Goal: Information Seeking & Learning: Learn about a topic

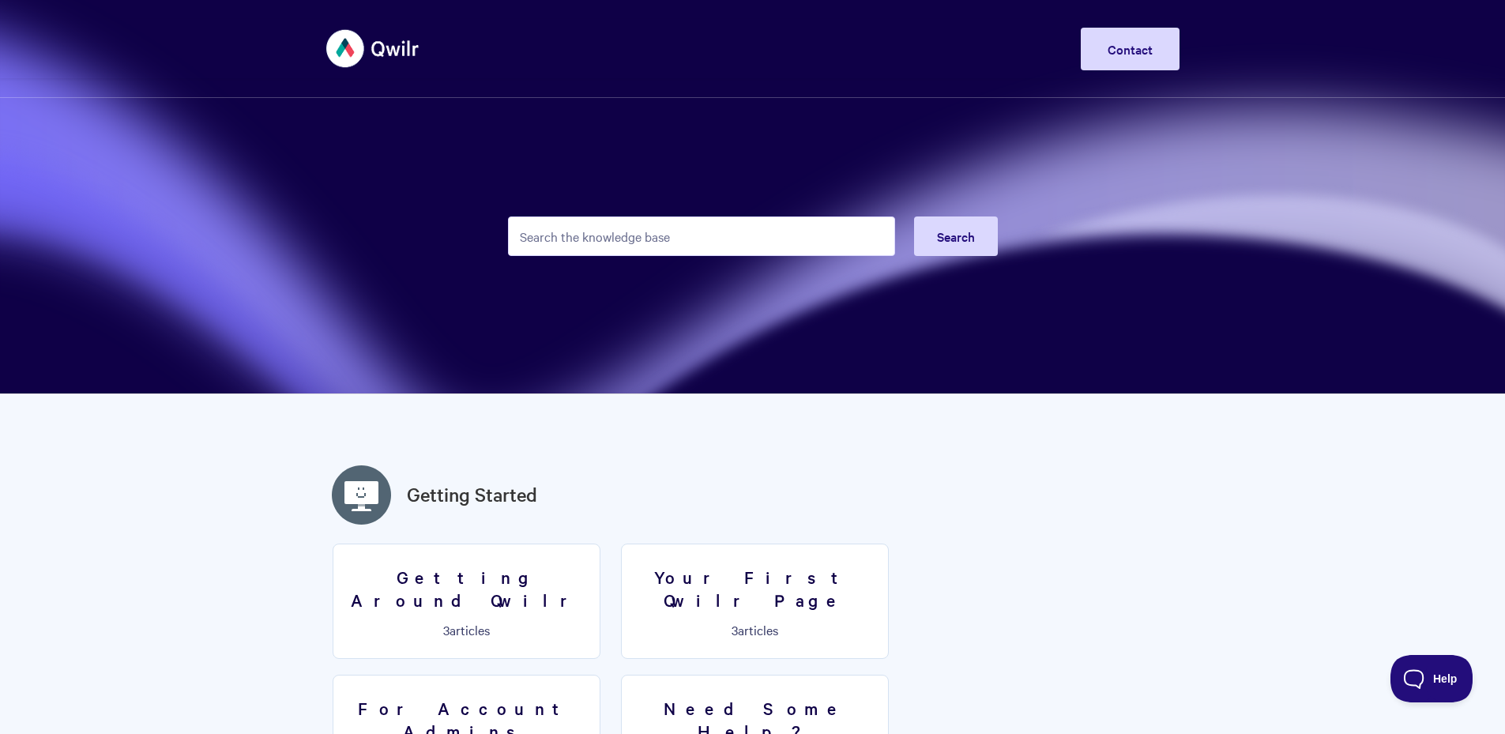
click at [728, 234] on input "Search the knowledge base" at bounding box center [701, 235] width 387 height 39
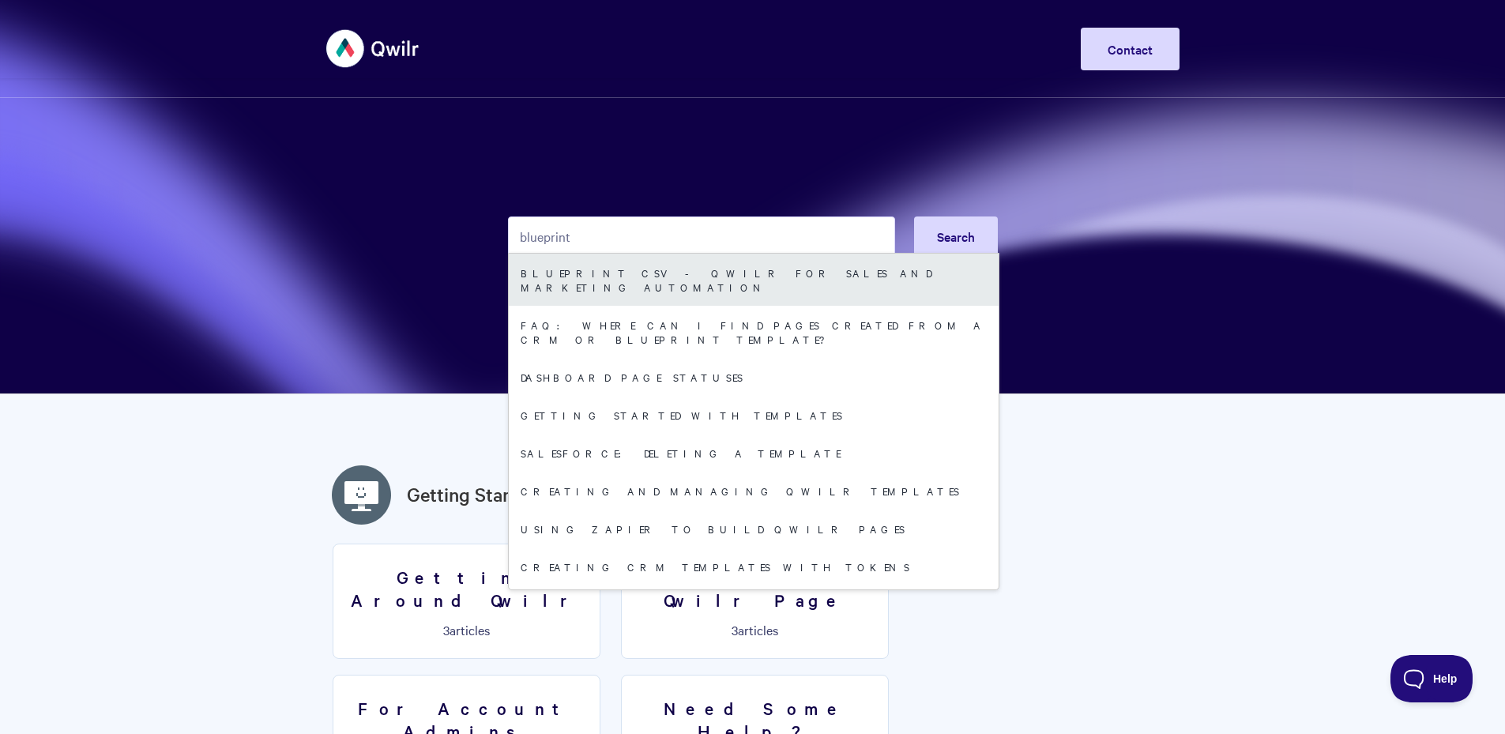
type input "blueprint"
click at [714, 277] on link "Blueprint CSV - Qwilr for sales and marketing automation" at bounding box center [754, 280] width 490 height 52
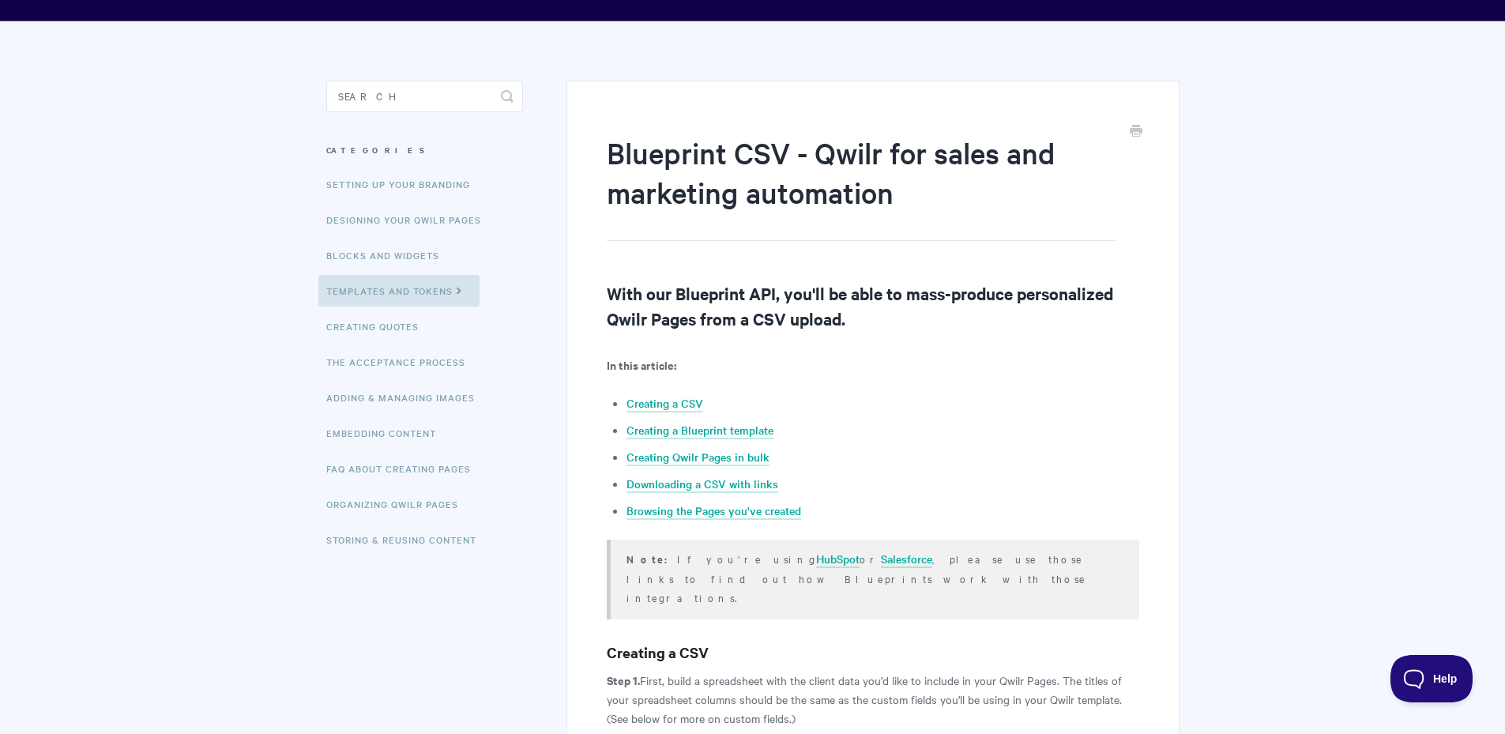
scroll to position [69, 0]
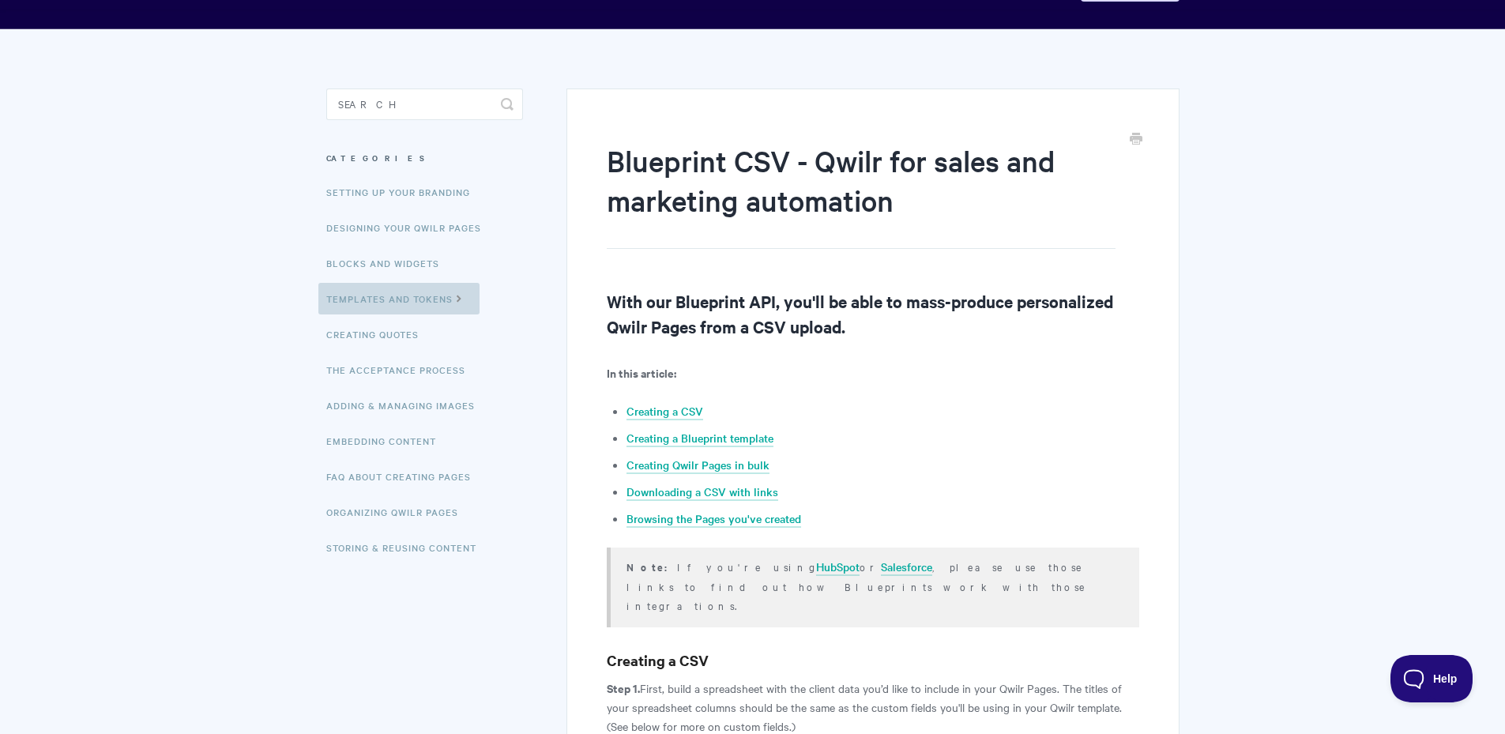
click at [400, 311] on link "Templates and Tokens" at bounding box center [398, 299] width 161 height 32
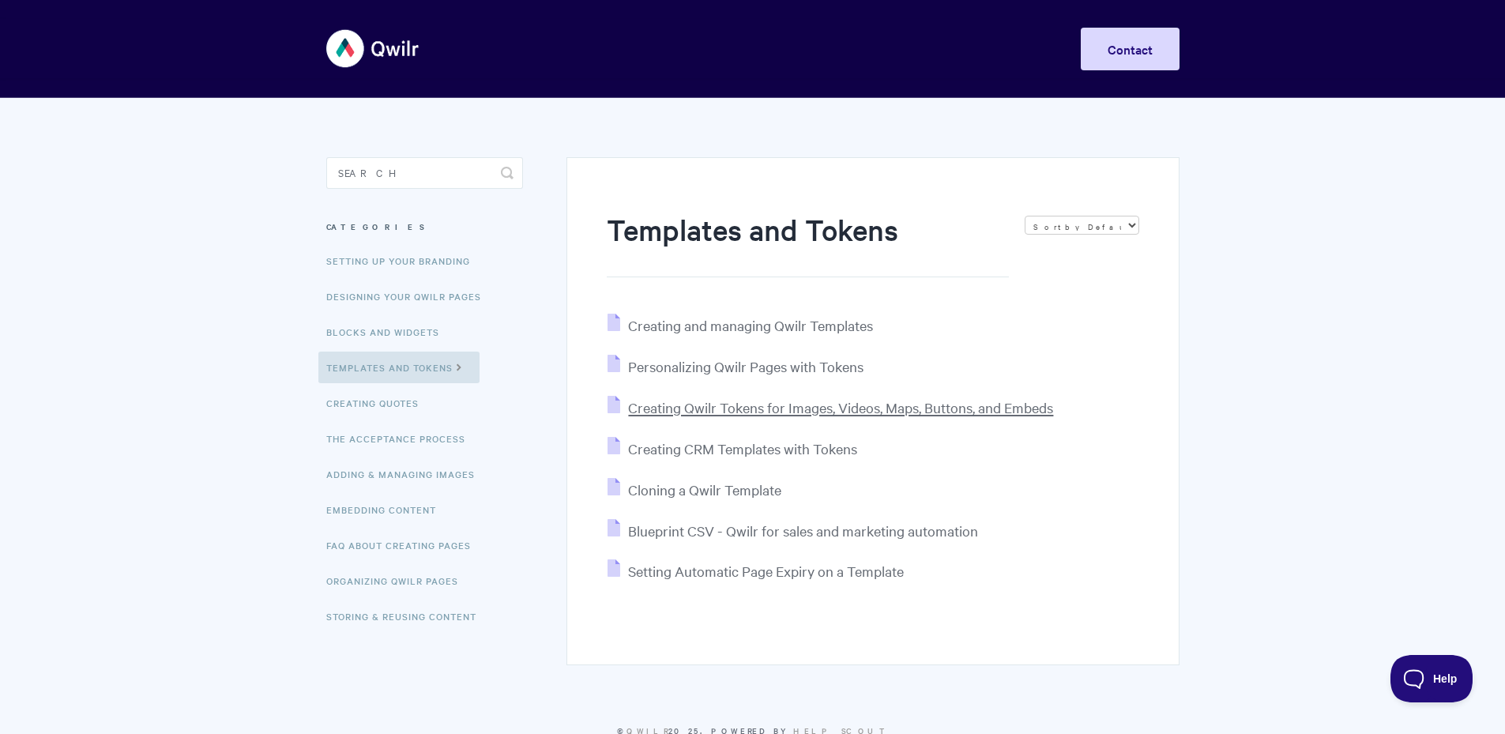
click at [737, 404] on span "Creating Qwilr Tokens for Images, Videos, Maps, Buttons, and Embeds" at bounding box center [840, 407] width 425 height 18
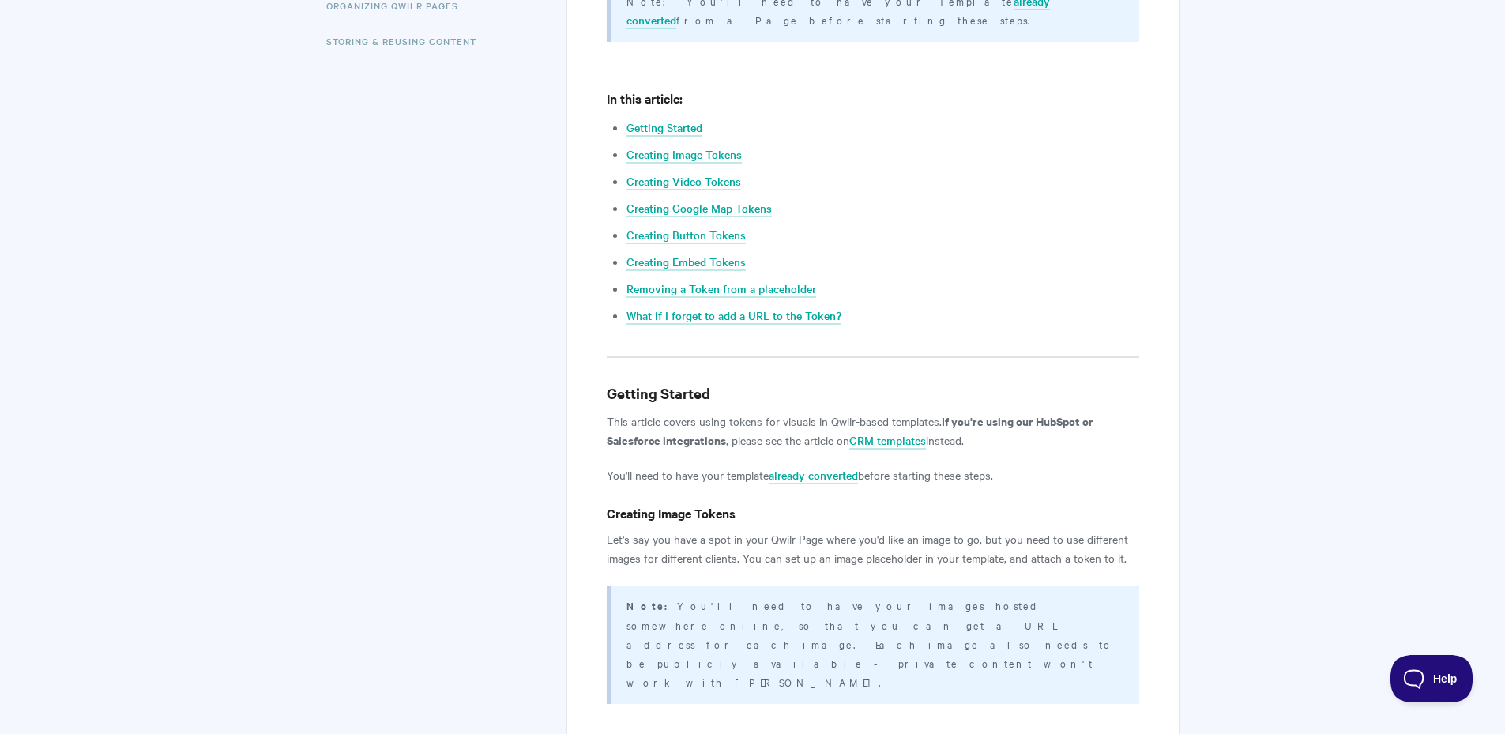
scroll to position [579, 0]
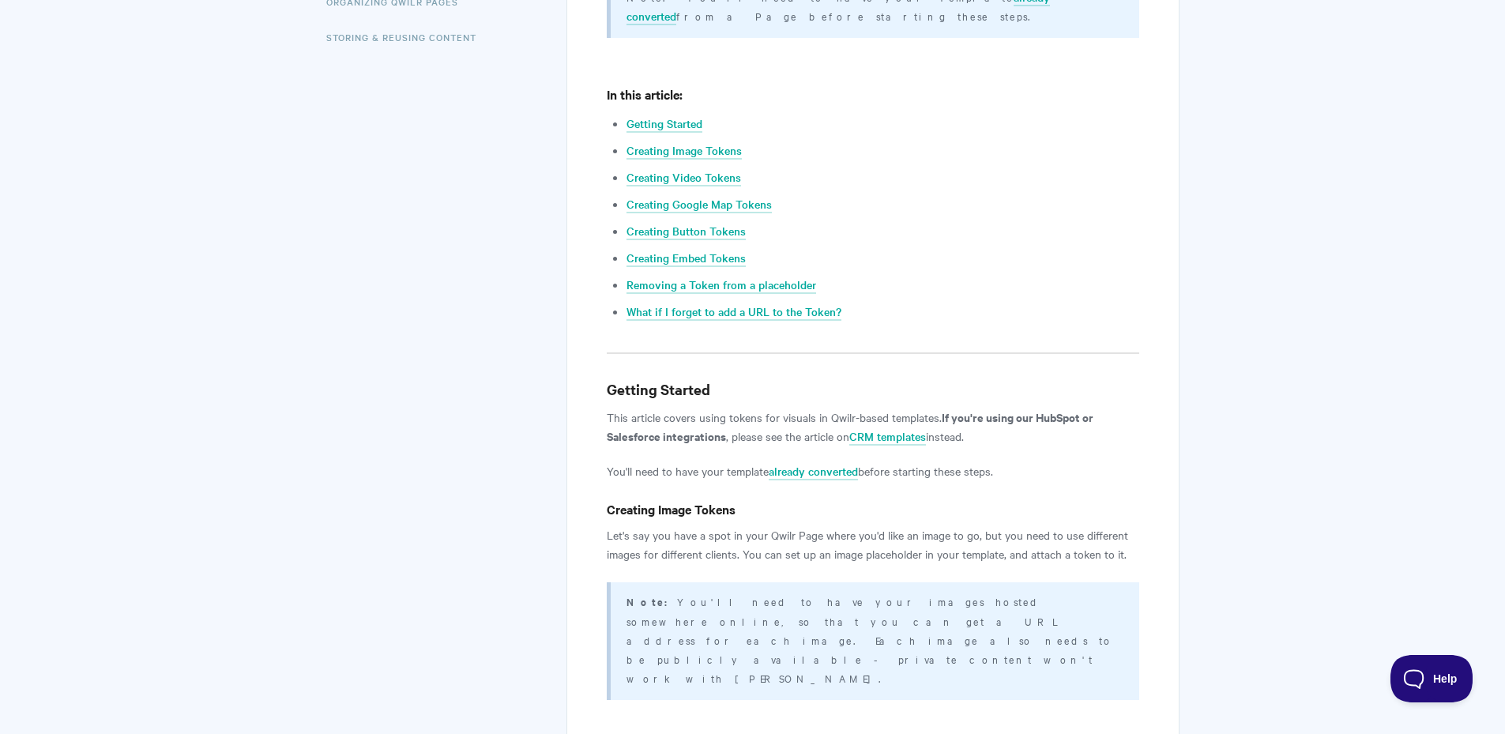
click at [793, 463] on link "already converted" at bounding box center [813, 471] width 89 height 17
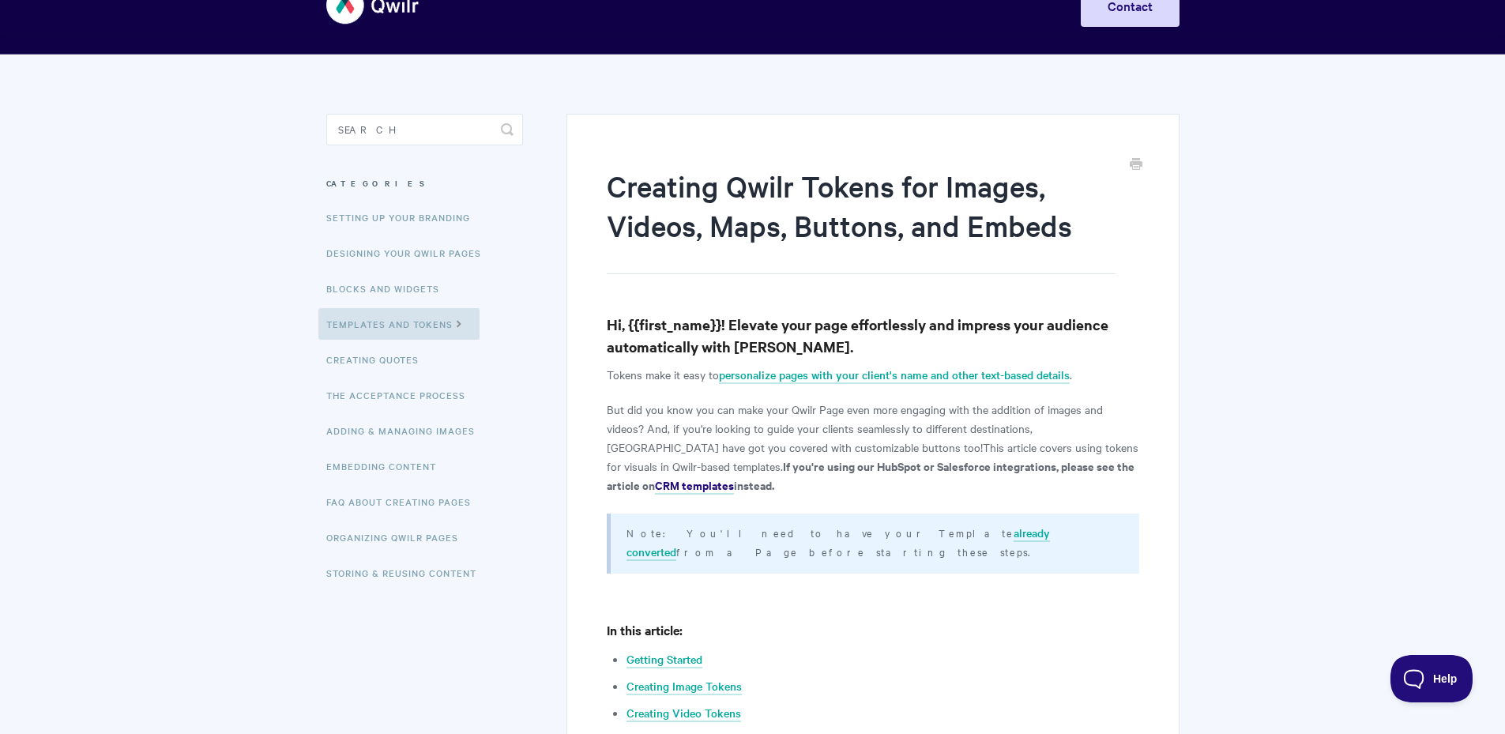
scroll to position [0, 0]
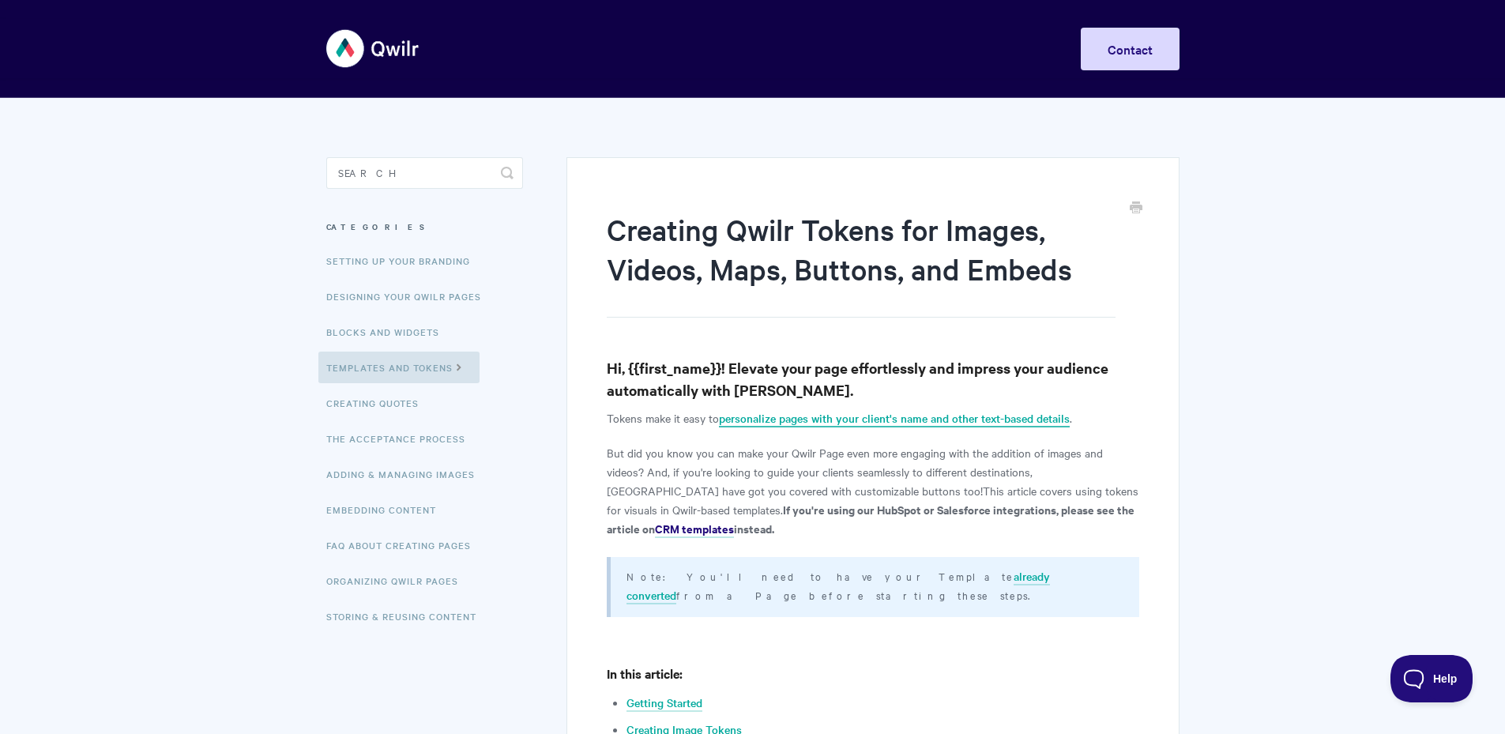
click at [821, 415] on link "personalize pages with your client's name and other text-based details" at bounding box center [894, 418] width 351 height 17
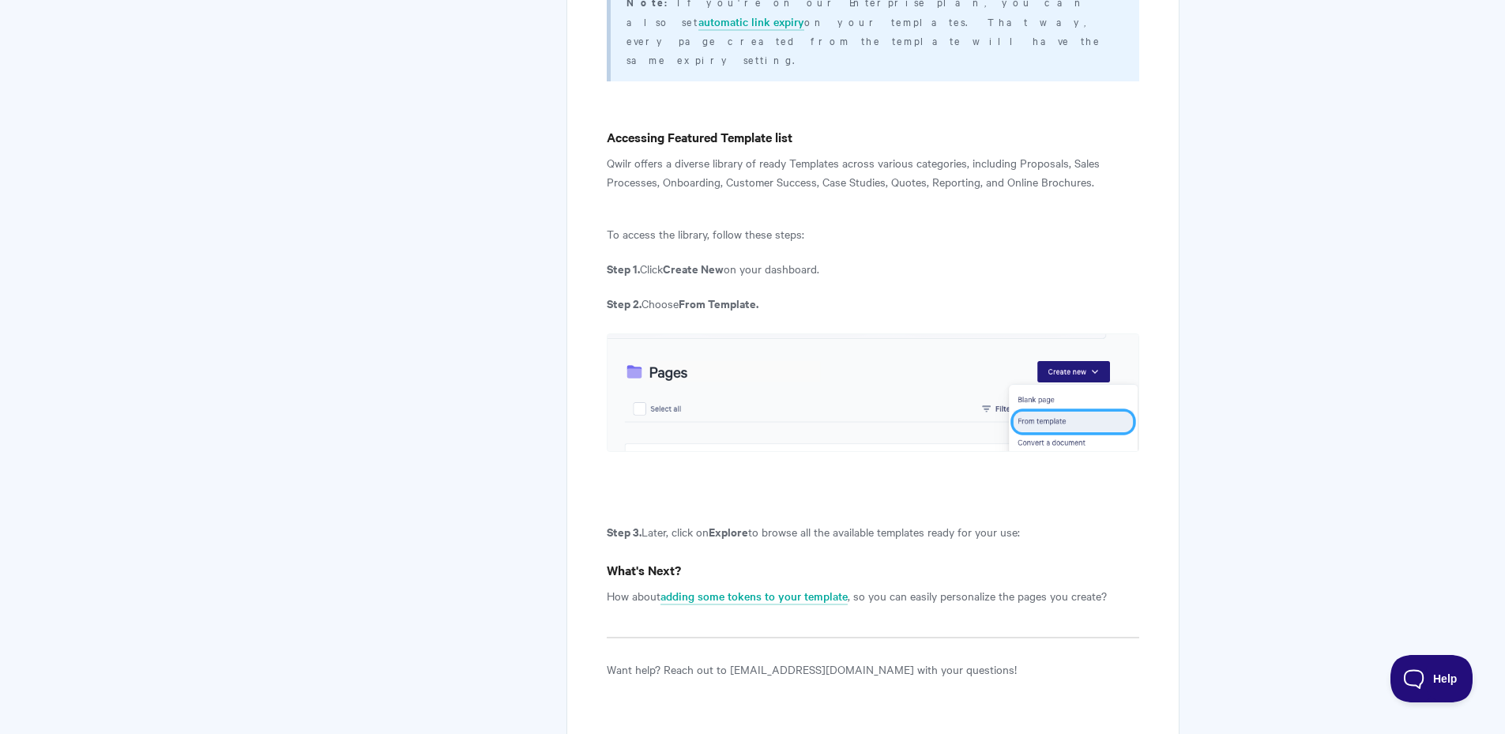
scroll to position [5835, 0]
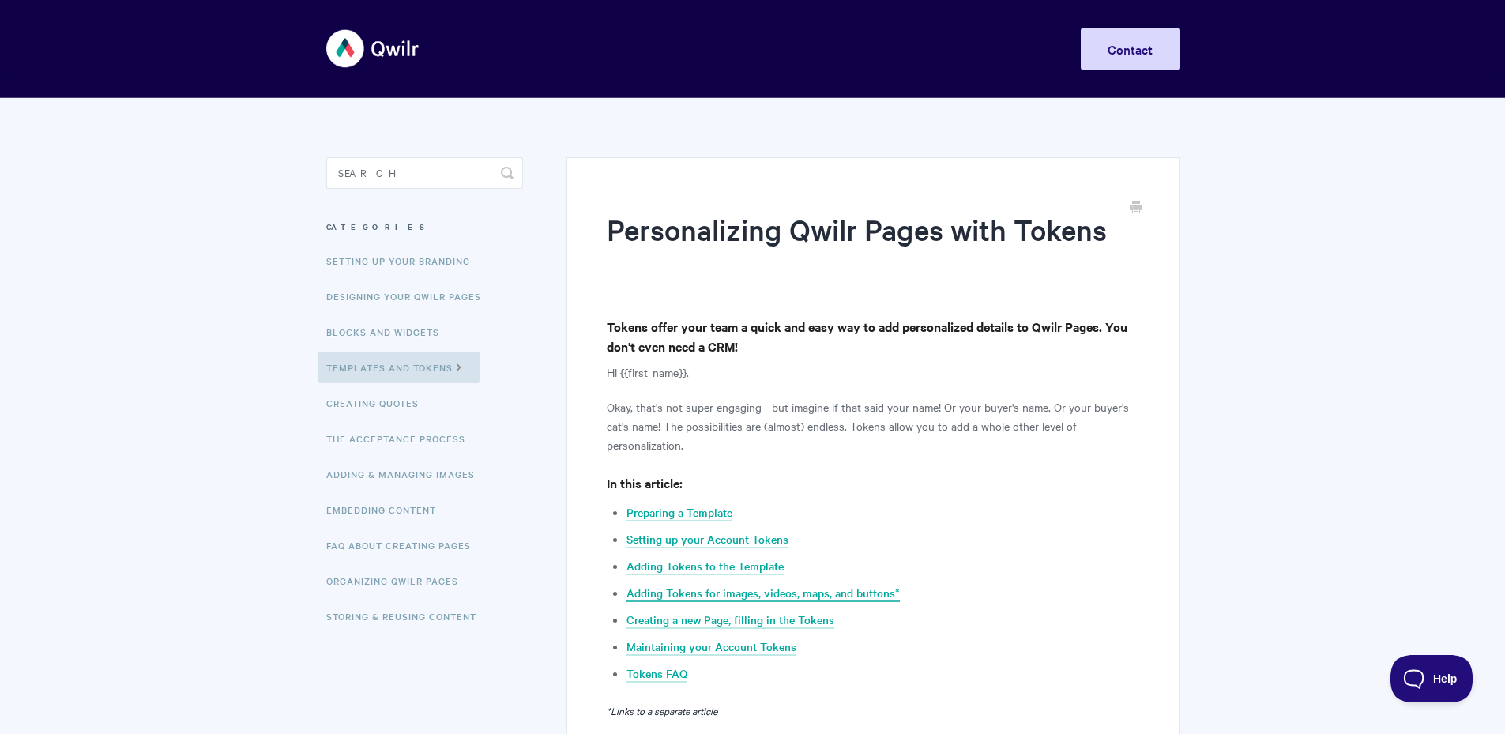
click at [674, 592] on link "Adding Tokens for images, videos, maps, and buttons*" at bounding box center [762, 593] width 273 height 17
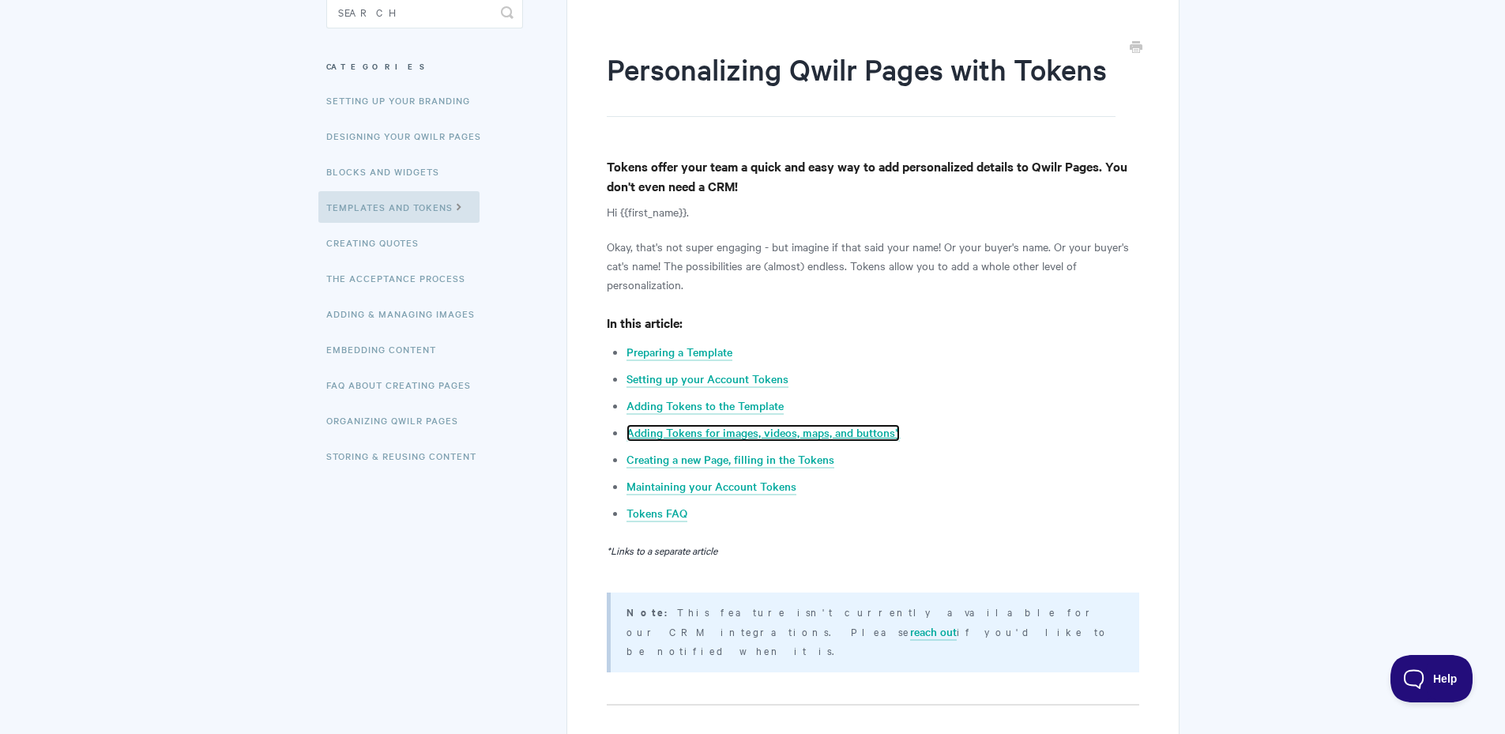
scroll to position [164, 0]
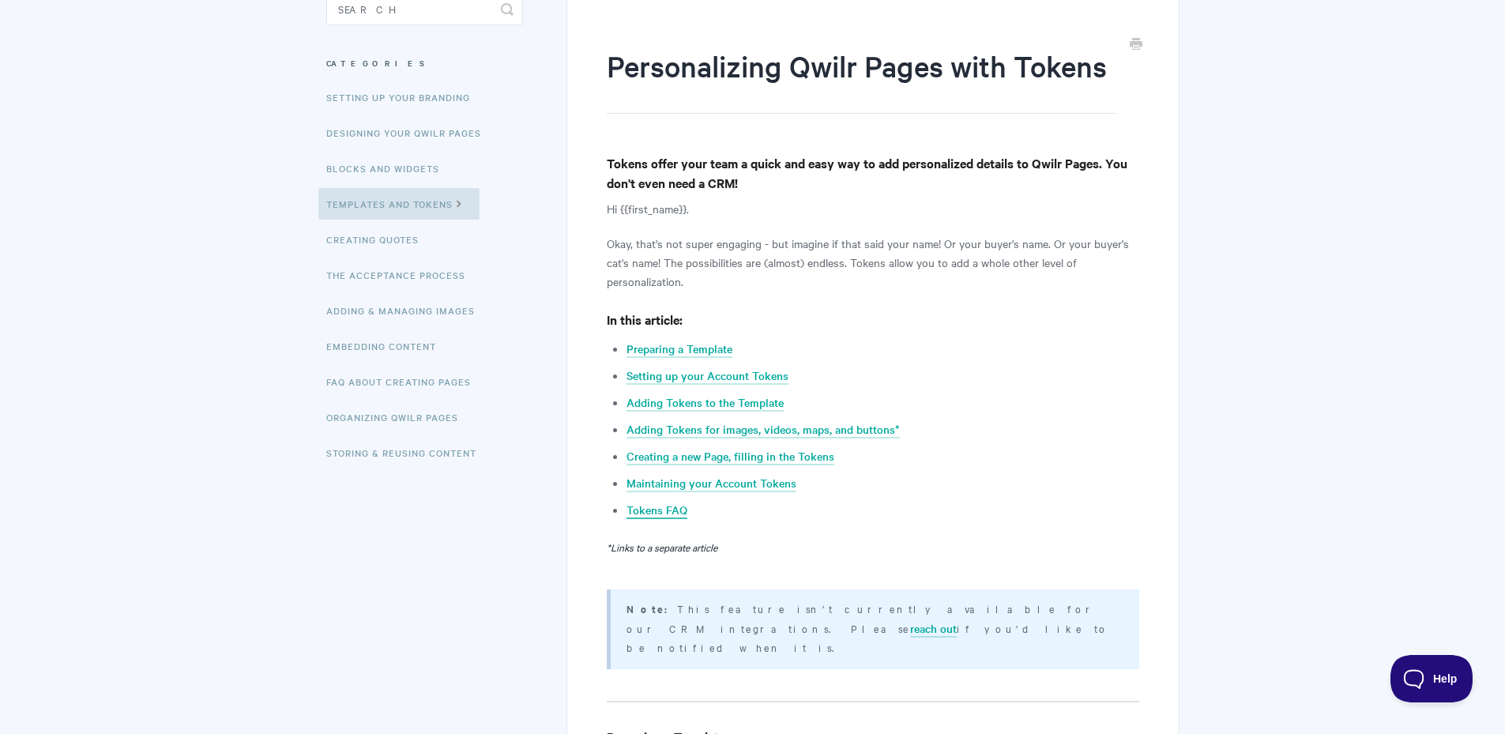
click at [647, 510] on link "Tokens FAQ" at bounding box center [656, 510] width 61 height 17
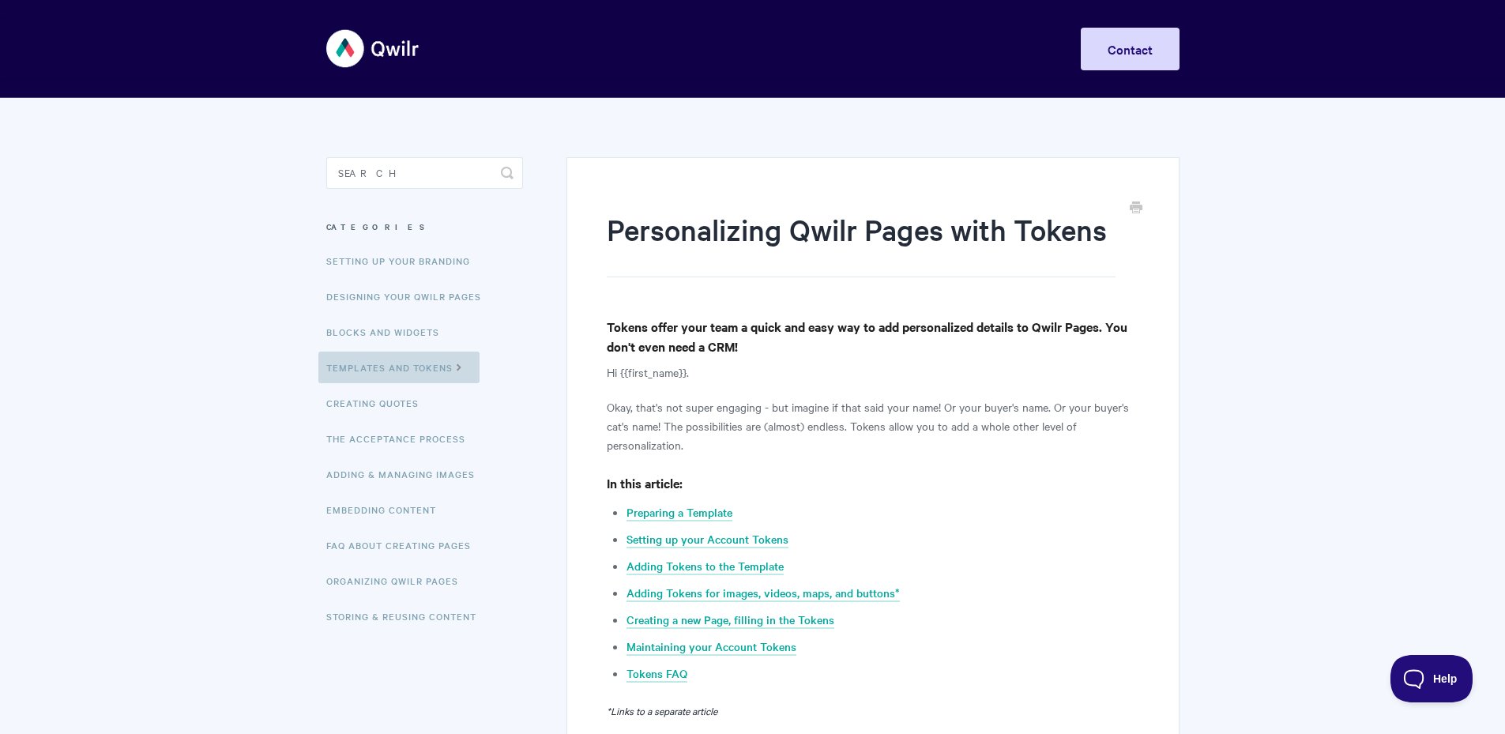
click at [421, 367] on link "Templates and Tokens" at bounding box center [398, 368] width 161 height 32
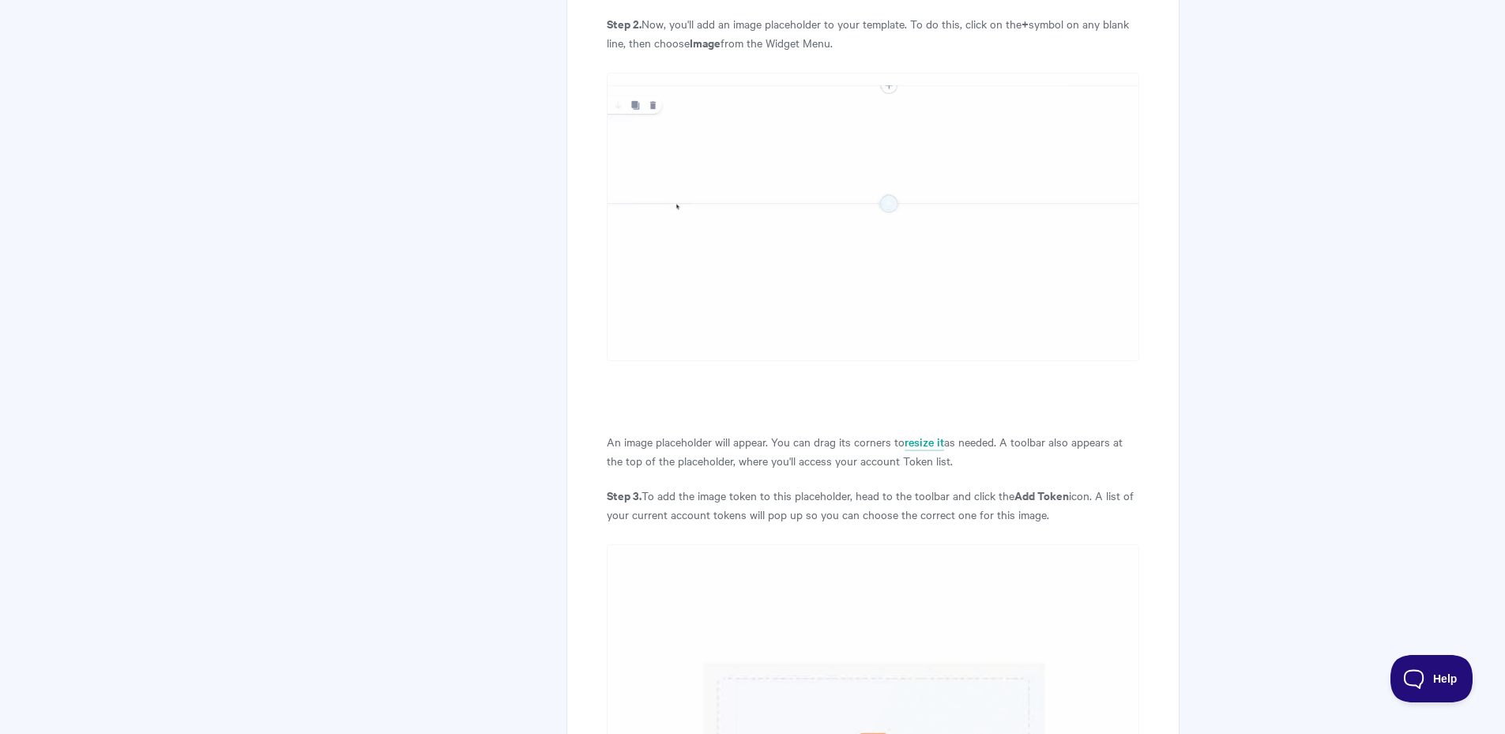
scroll to position [1890, 0]
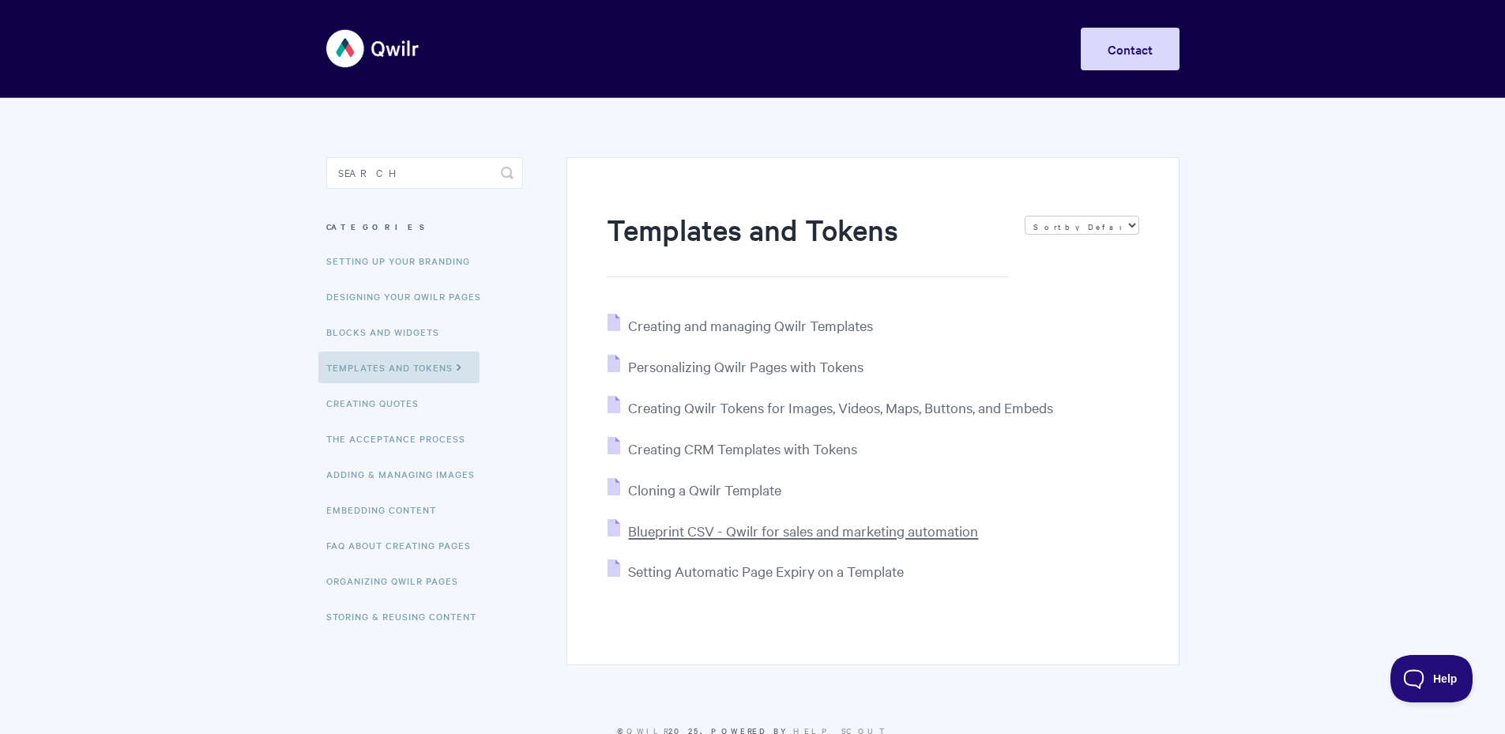
click at [673, 540] on span "Blueprint CSV - Qwilr for sales and marketing automation" at bounding box center [803, 530] width 350 height 18
